Goal: Find specific page/section: Find specific page/section

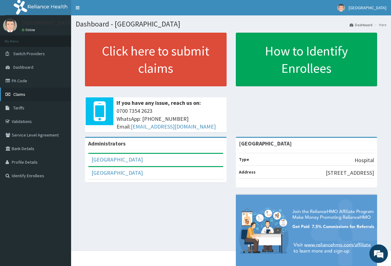
click at [27, 94] on link "Claims" at bounding box center [35, 95] width 71 height 14
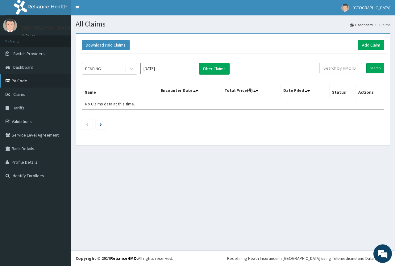
click at [26, 78] on link "PA Code" at bounding box center [35, 81] width 71 height 14
